Goal: Task Accomplishment & Management: Use online tool/utility

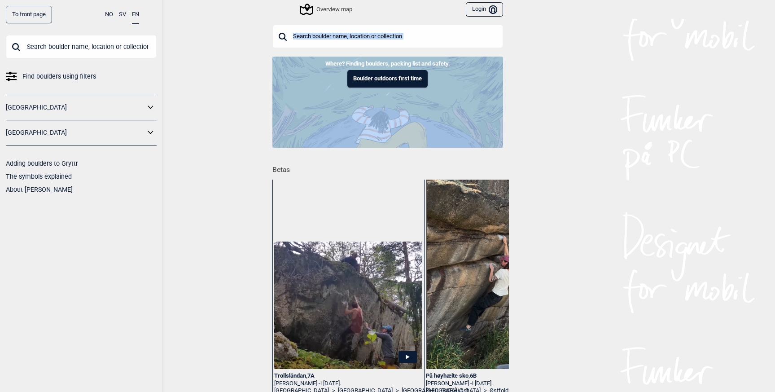
click at [374, 32] on input "text" at bounding box center [388, 36] width 231 height 23
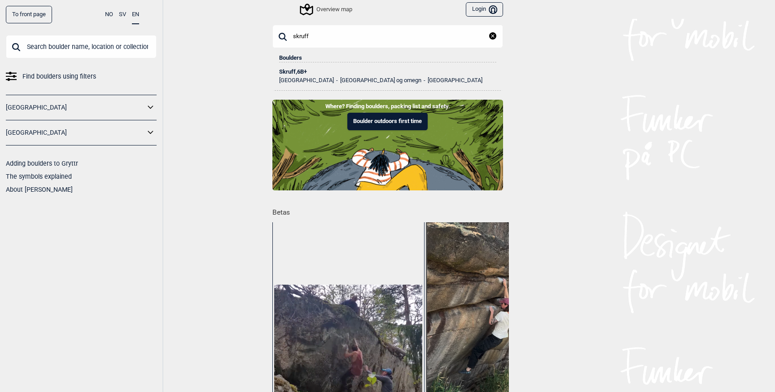
type input "skruff"
click at [302, 71] on div "Skruff , 6B+" at bounding box center [387, 72] width 217 height 6
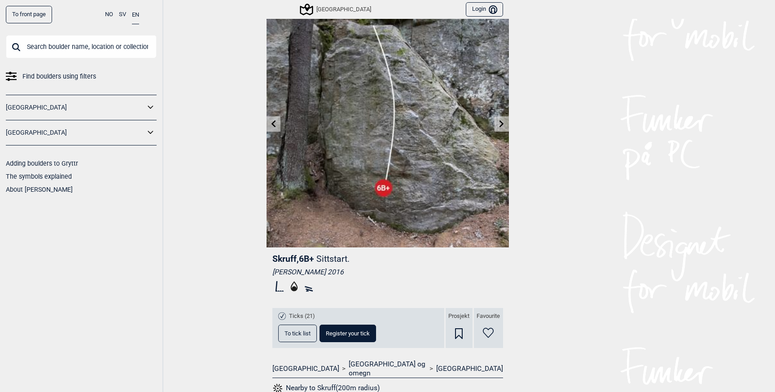
scroll to position [32, 0]
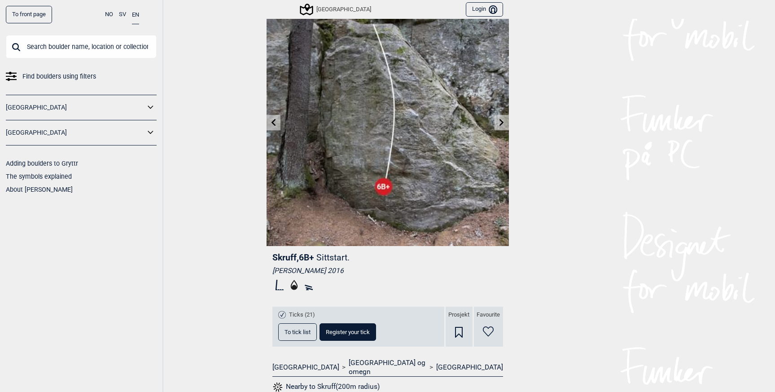
click at [282, 326] on button "To tick list" at bounding box center [297, 332] width 39 height 18
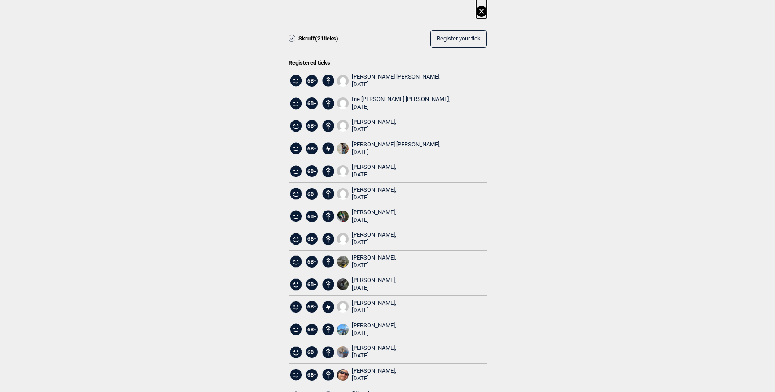
click at [476, 10] on icon at bounding box center [481, 11] width 11 height 11
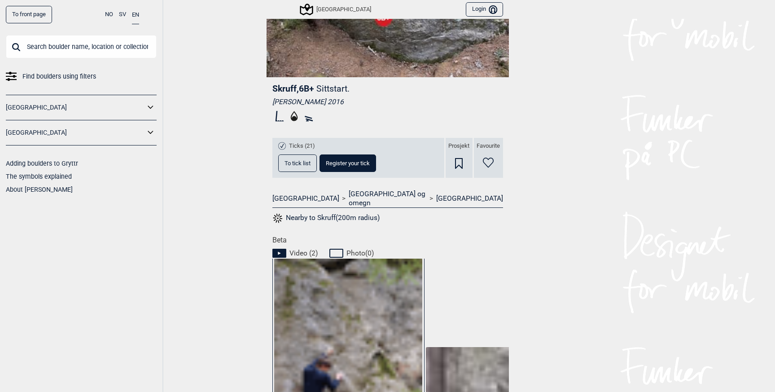
scroll to position [0, 0]
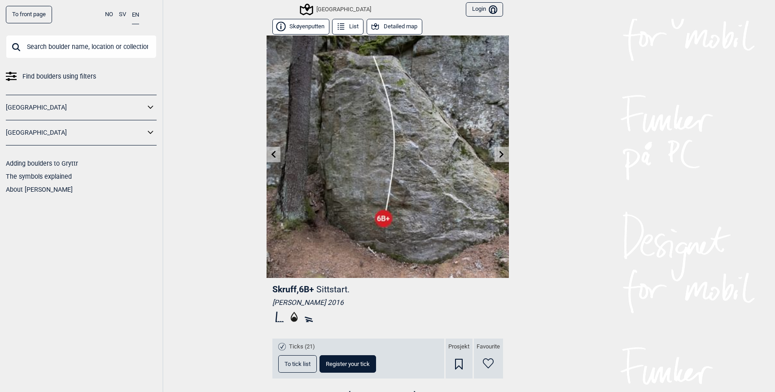
click at [41, 45] on input "text" at bounding box center [81, 46] width 151 height 23
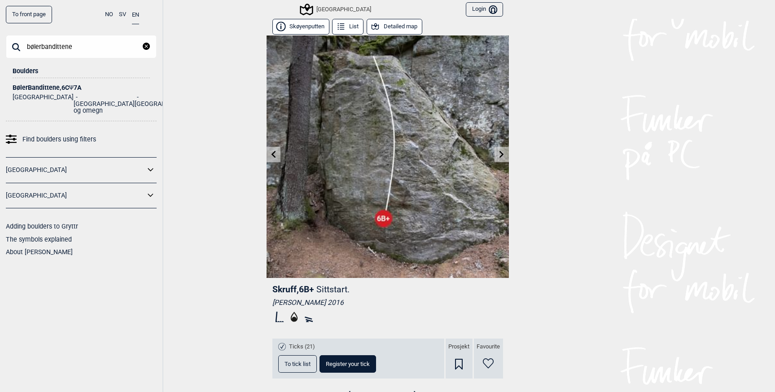
type input "bølerbandittene"
click at [53, 86] on div "BølerBandittene , 6C Ψ 7A" at bounding box center [81, 87] width 137 height 7
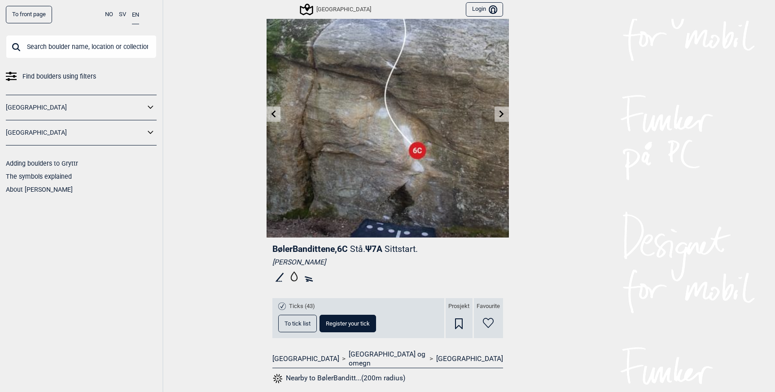
scroll to position [56, 0]
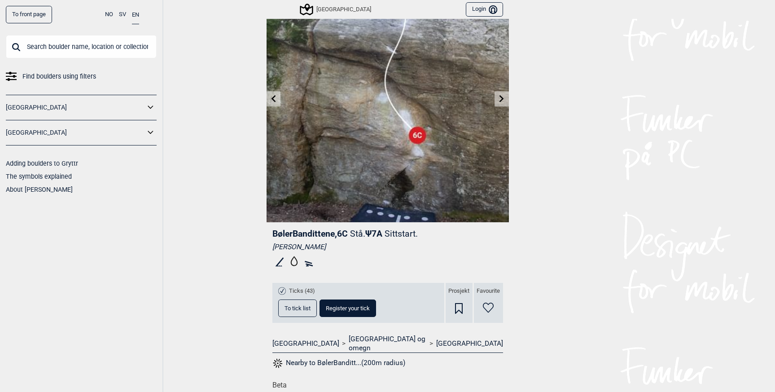
click at [293, 309] on span "To tick list" at bounding box center [298, 308] width 26 height 6
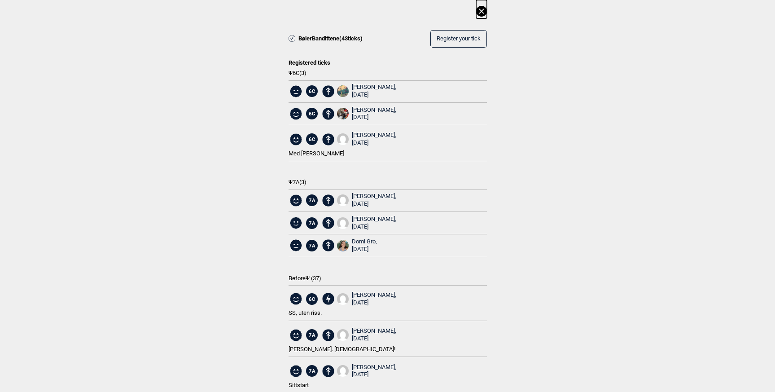
click at [458, 40] on span "Register your tick" at bounding box center [459, 38] width 44 height 7
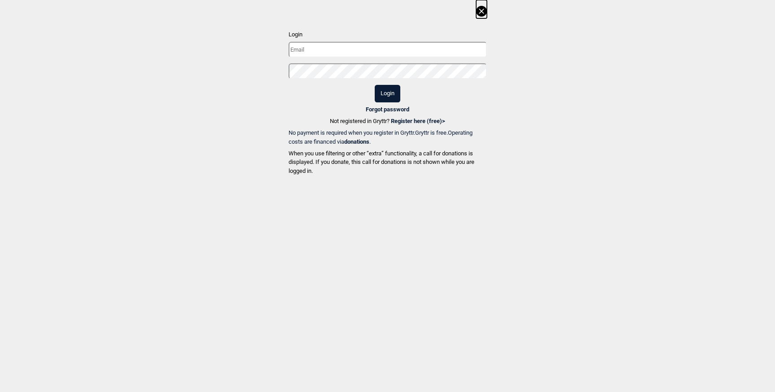
click at [486, 14] on icon at bounding box center [481, 11] width 11 height 11
